Goal: Use online tool/utility: Utilize a website feature to perform a specific function

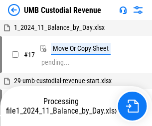
scroll to position [7, 0]
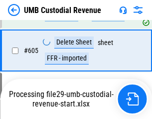
scroll to position [5748, 0]
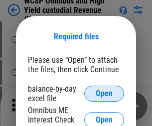
click at [104, 94] on span "Open" at bounding box center [104, 94] width 17 height 8
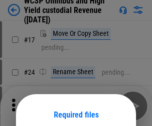
scroll to position [78, 0]
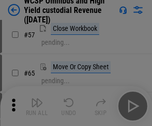
scroll to position [436, 0]
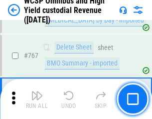
scroll to position [8146, 0]
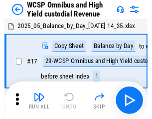
scroll to position [5, 0]
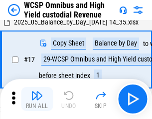
click at [37, 99] on img "button" at bounding box center [37, 95] width 12 height 12
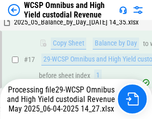
scroll to position [208, 0]
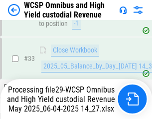
scroll to position [495, 0]
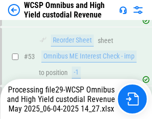
scroll to position [731, 0]
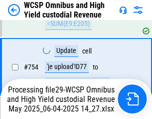
scroll to position [8123, 0]
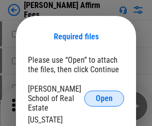
click at [104, 95] on span "Open" at bounding box center [104, 99] width 17 height 8
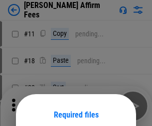
scroll to position [78, 0]
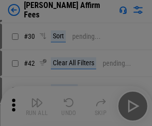
scroll to position [203, 0]
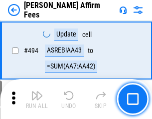
scroll to position [2718, 0]
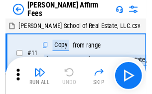
scroll to position [10, 0]
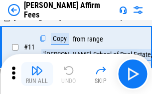
click at [37, 74] on img "button" at bounding box center [37, 70] width 12 height 12
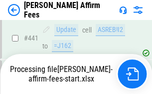
scroll to position [2622, 0]
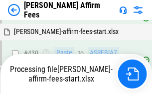
scroll to position [2637, 0]
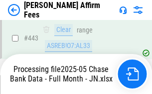
scroll to position [2622, 0]
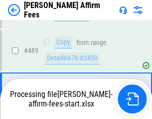
scroll to position [2610, 0]
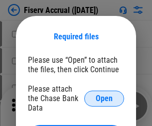
click at [104, 95] on span "Open" at bounding box center [104, 99] width 17 height 8
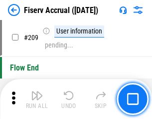
scroll to position [3105, 0]
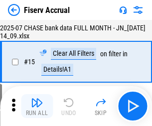
click at [37, 106] on img "button" at bounding box center [37, 103] width 12 height 12
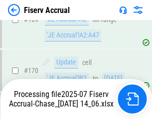
scroll to position [2566, 0]
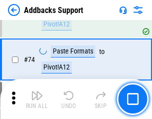
scroll to position [728, 0]
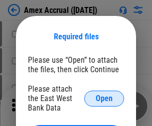
click at [104, 98] on span "Open" at bounding box center [104, 99] width 17 height 8
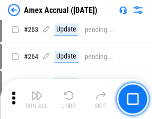
scroll to position [2674, 0]
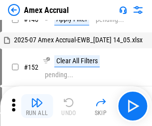
click at [37, 106] on img "button" at bounding box center [37, 103] width 12 height 12
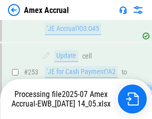
scroll to position [2916, 0]
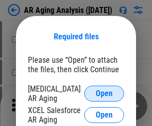
click at [104, 92] on span "Open" at bounding box center [104, 94] width 17 height 8
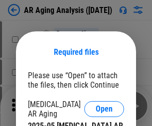
scroll to position [15, 0]
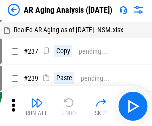
scroll to position [10, 0]
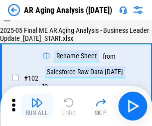
click at [37, 106] on img "button" at bounding box center [37, 103] width 12 height 12
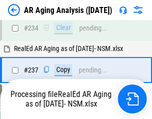
scroll to position [1550, 0]
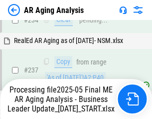
scroll to position [1580, 0]
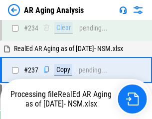
scroll to position [1538, 0]
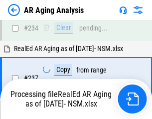
scroll to position [1580, 0]
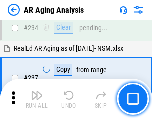
scroll to position [1538, 0]
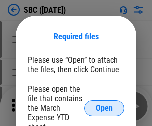
click at [104, 108] on span "Open" at bounding box center [104, 108] width 17 height 8
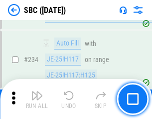
scroll to position [1891, 0]
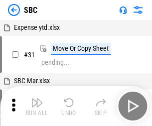
scroll to position [10, 0]
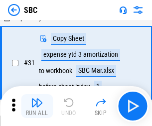
click at [37, 106] on img "button" at bounding box center [37, 103] width 12 height 12
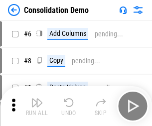
click at [37, 106] on img "button" at bounding box center [37, 103] width 12 height 12
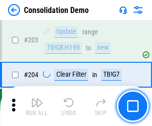
scroll to position [3135, 0]
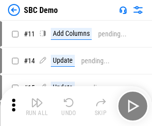
click at [37, 106] on img "button" at bounding box center [37, 103] width 12 height 12
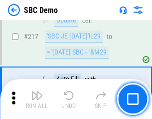
scroll to position [2468, 0]
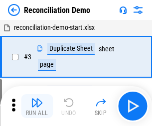
click at [37, 106] on img "button" at bounding box center [37, 103] width 12 height 12
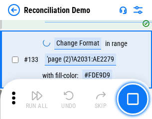
scroll to position [1187, 0]
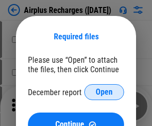
click at [104, 92] on span "Open" at bounding box center [104, 92] width 17 height 8
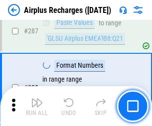
scroll to position [3609, 0]
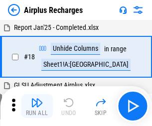
click at [37, 106] on img "button" at bounding box center [37, 103] width 12 height 12
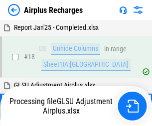
scroll to position [44, 0]
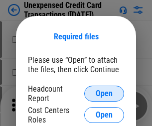
click at [104, 94] on span "Open" at bounding box center [104, 94] width 17 height 8
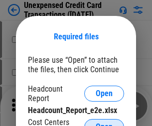
click at [104, 123] on span "Open" at bounding box center [104, 127] width 17 height 8
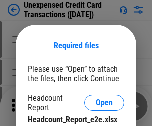
scroll to position [9, 0]
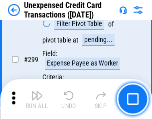
scroll to position [2382, 0]
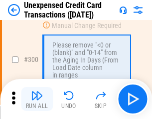
click at [37, 99] on img "button" at bounding box center [37, 95] width 12 height 12
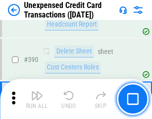
scroll to position [3221, 0]
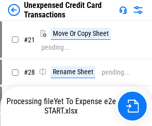
scroll to position [11, 0]
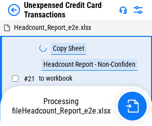
scroll to position [11, 0]
